Goal: Transaction & Acquisition: Purchase product/service

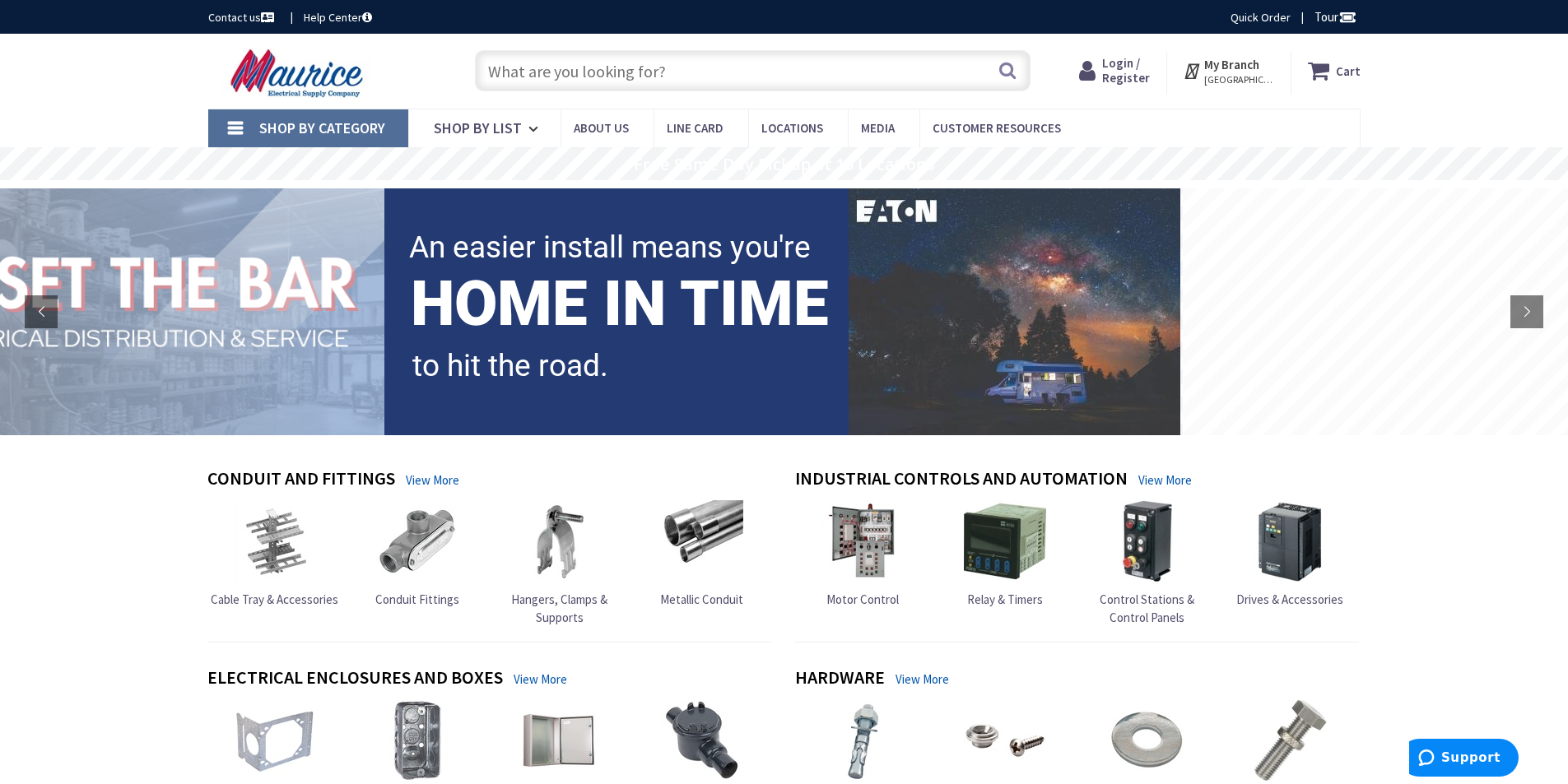
click at [495, 74] on input "text" at bounding box center [752, 71] width 555 height 41
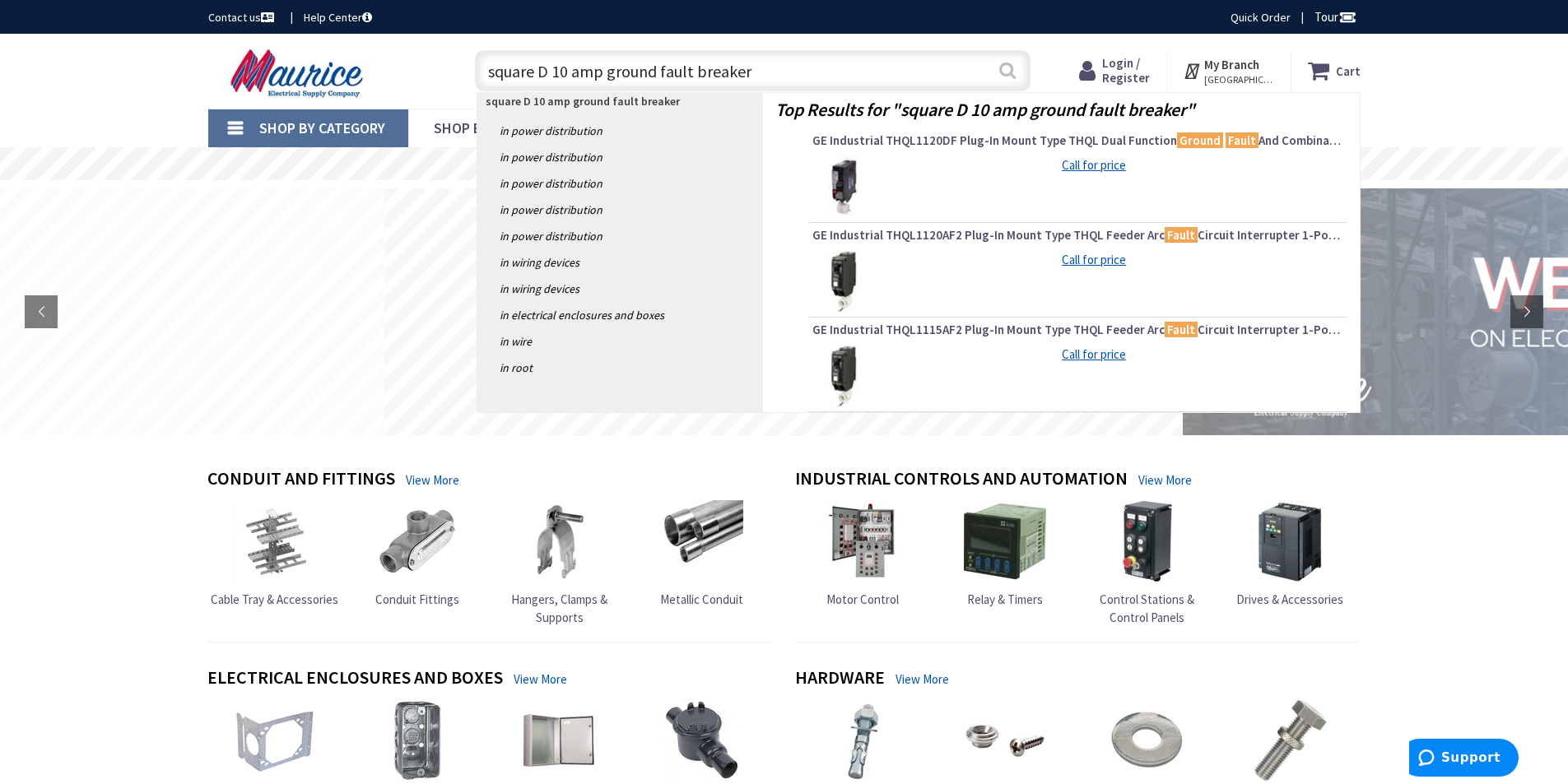
type input "square D 10 amp ground fault breaker"
click at [1002, 67] on button "Search" at bounding box center [1008, 70] width 22 height 37
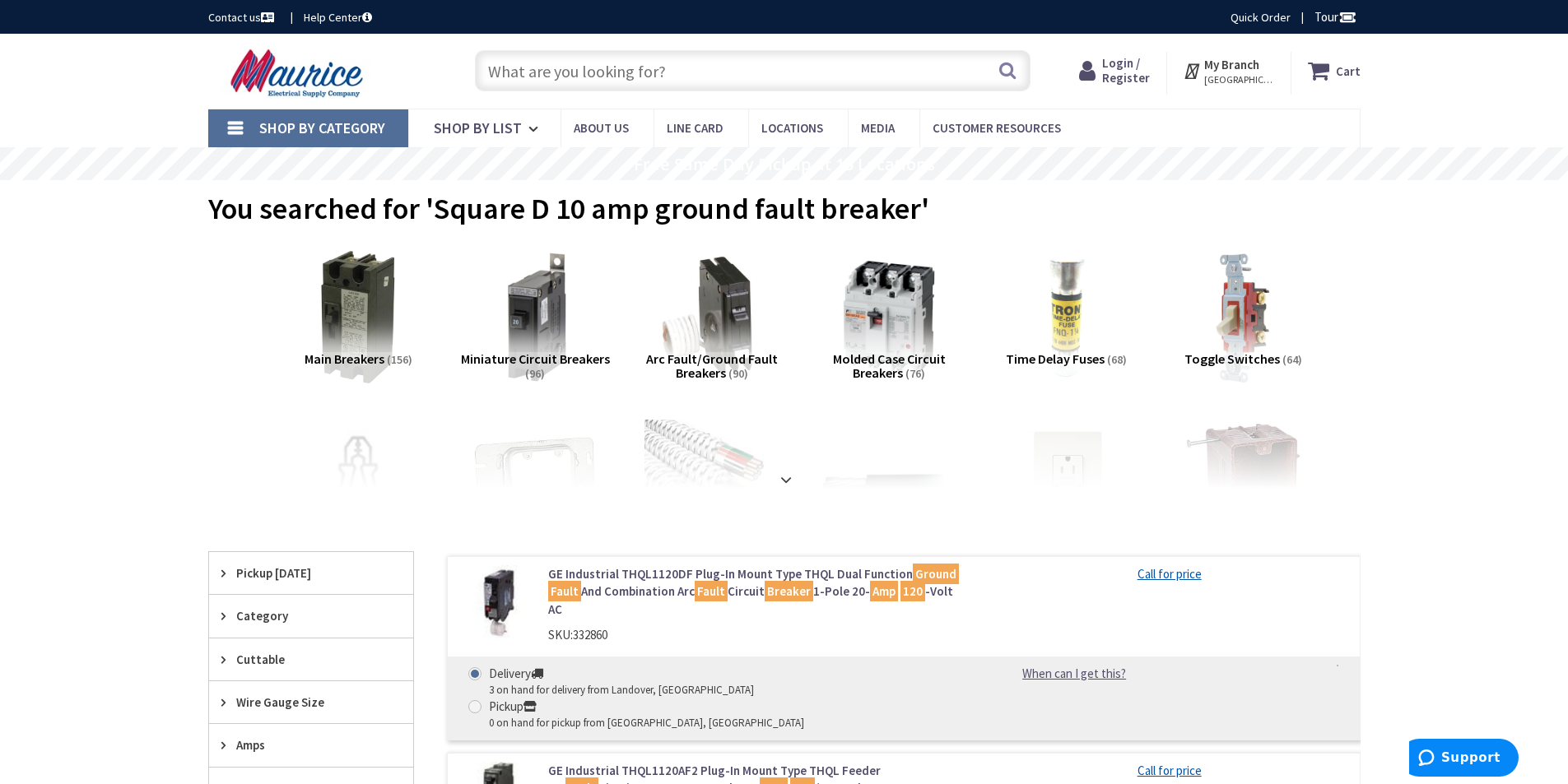
click at [729, 337] on img at bounding box center [712, 317] width 149 height 149
